Goal: Information Seeking & Learning: Learn about a topic

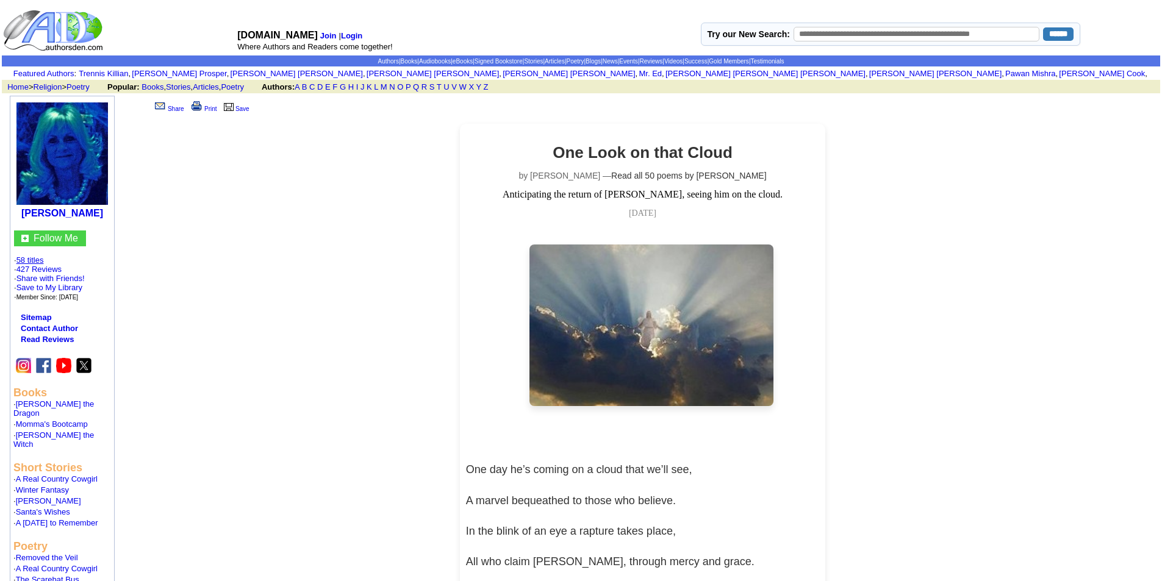
click at [32, 259] on link "58 titles" at bounding box center [29, 259] width 27 height 9
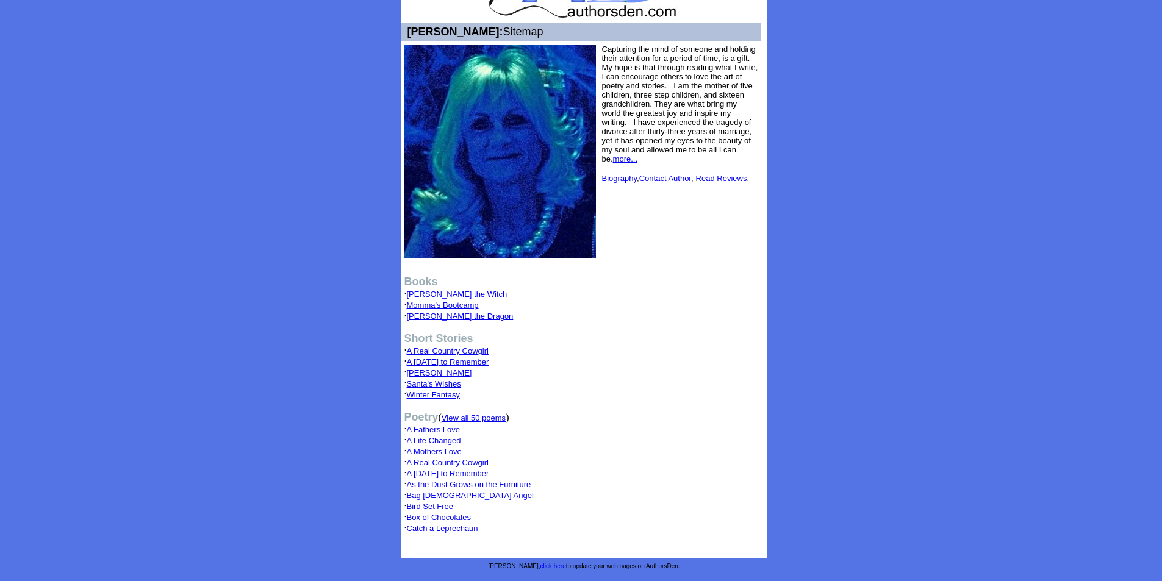
scroll to position [74, 0]
click at [435, 293] on link "[PERSON_NAME] the Witch" at bounding box center [457, 293] width 101 height 9
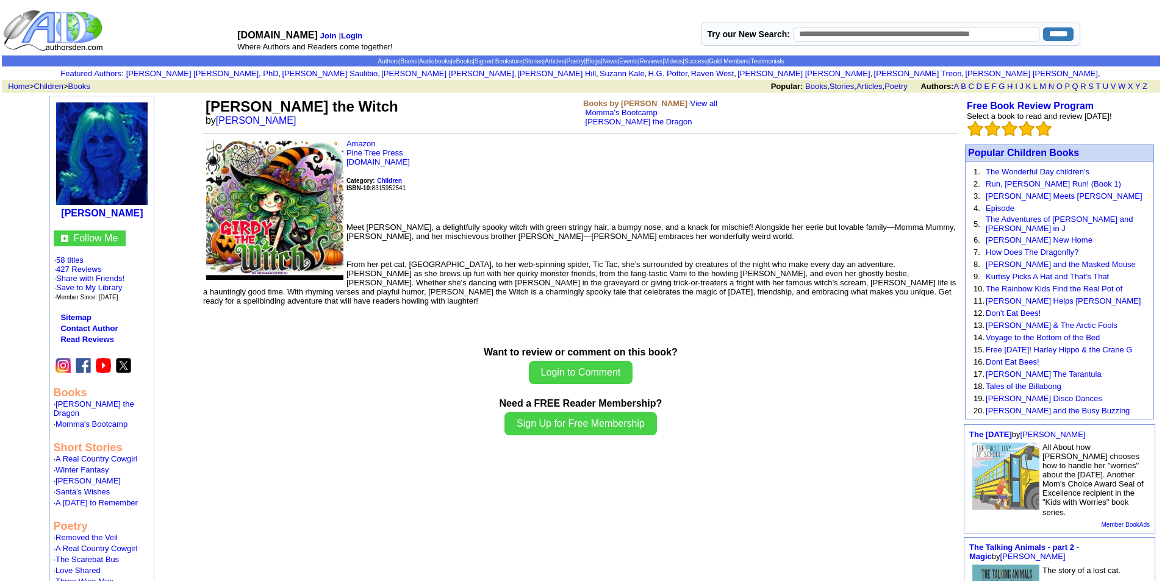
click at [381, 419] on div "Want to review or comment on this book? Login to Comment Need a FREE Reader Mem…" at bounding box center [580, 392] width 755 height 91
click at [382, 187] on font "ISBN-10: 8315952541" at bounding box center [375, 188] width 59 height 7
click at [457, 191] on p "Amazon Pine Tree Press Amazon.com Category: Children ISBN-10: 8315952541" at bounding box center [580, 176] width 755 height 74
